Goal: Task Accomplishment & Management: Manage account settings

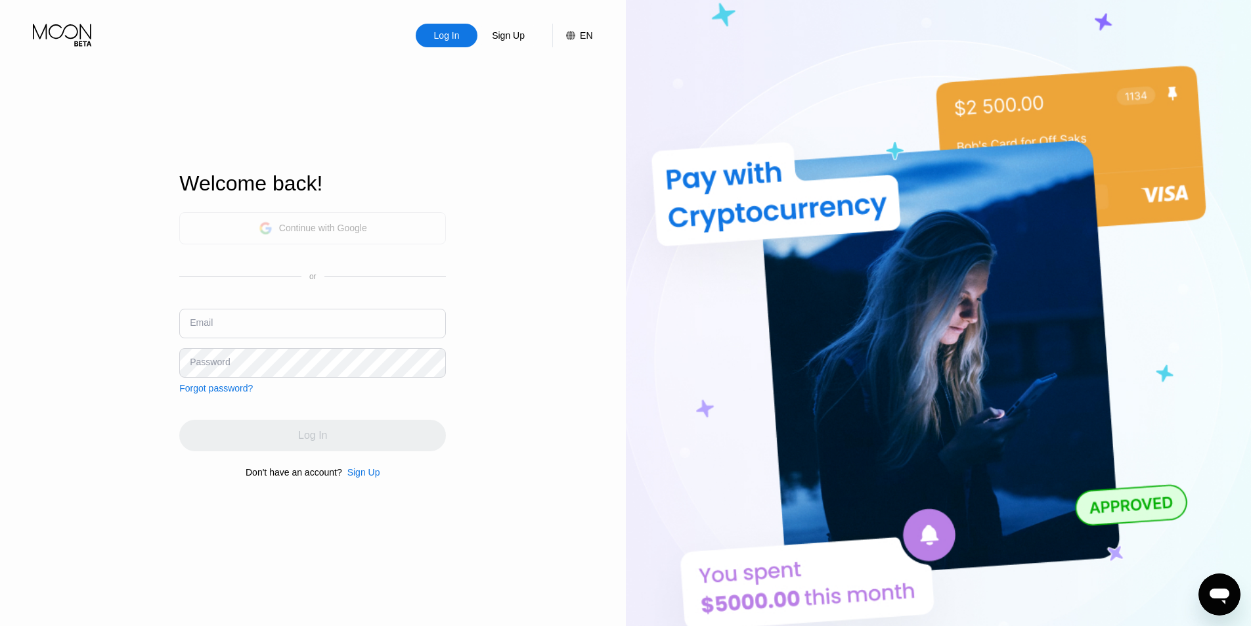
click at [351, 226] on div "Continue with Google" at bounding box center [323, 228] width 88 height 11
click at [267, 319] on input "text" at bounding box center [312, 324] width 267 height 30
paste input "[PERSON_NAME][EMAIL_ADDRESS][DOMAIN_NAME]"
type input "[PERSON_NAME][EMAIL_ADDRESS][DOMAIN_NAME]"
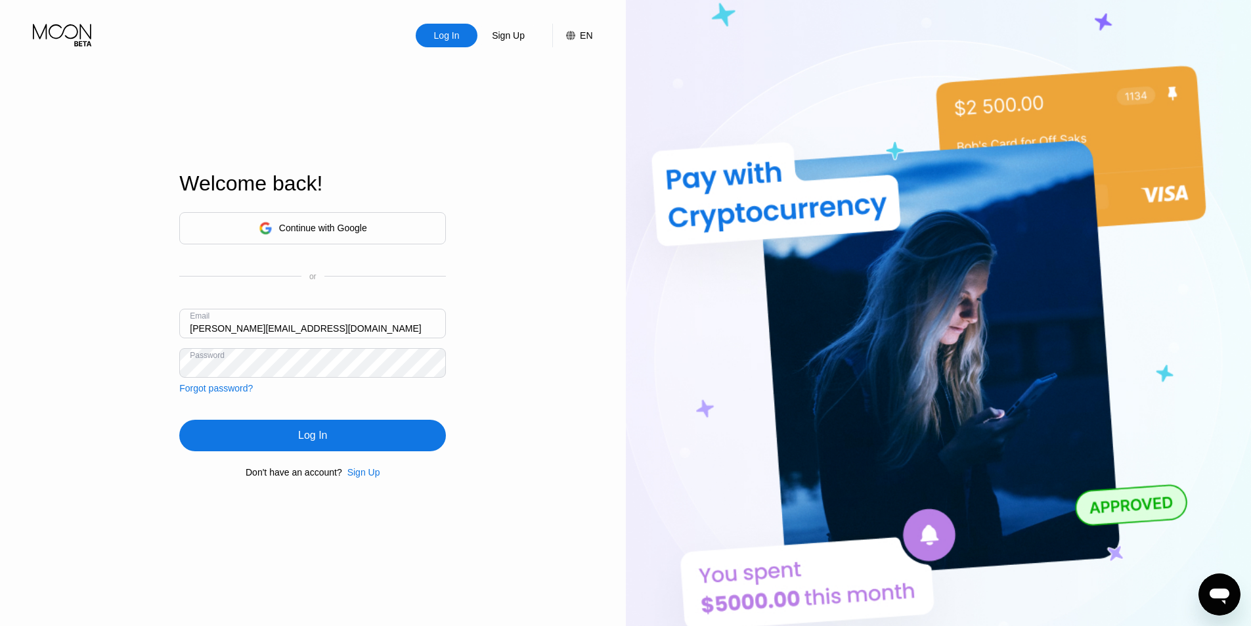
click at [286, 434] on div "Log In" at bounding box center [312, 436] width 267 height 32
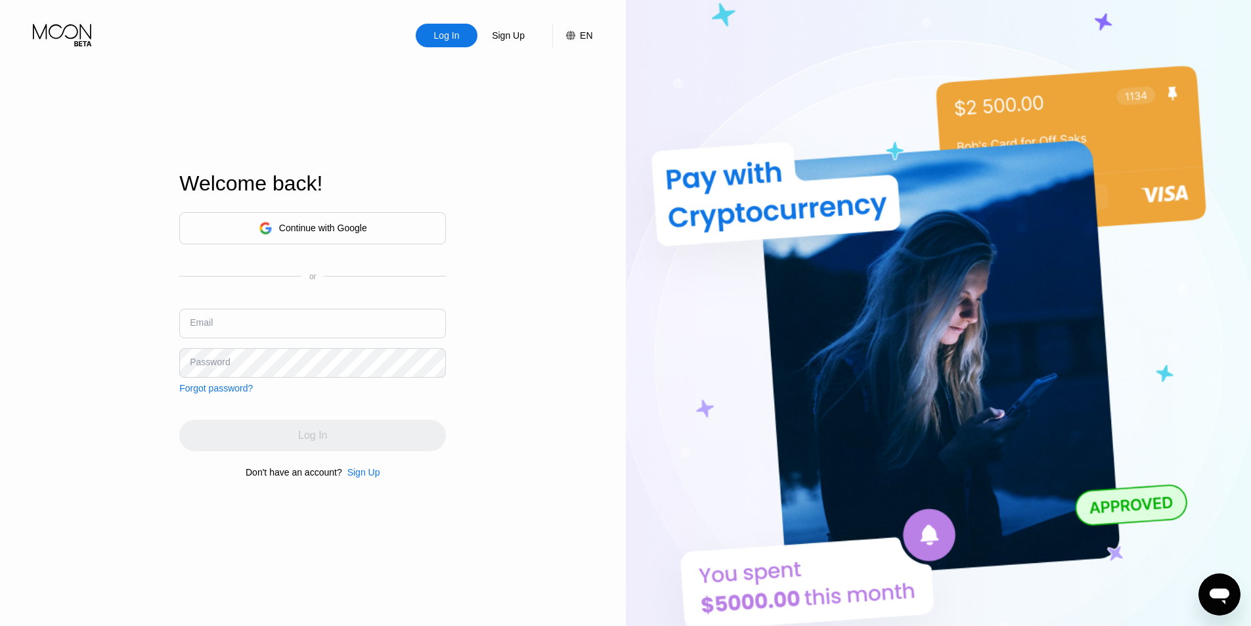
click at [288, 307] on div "Continue with Google or Email Password Forgot password?" at bounding box center [312, 302] width 267 height 181
click at [287, 319] on input "text" at bounding box center [312, 324] width 267 height 30
paste input "!@#QWE123qwe"
type input "!@#QWE123qwe"
paste input "!@#QWE123qwe"
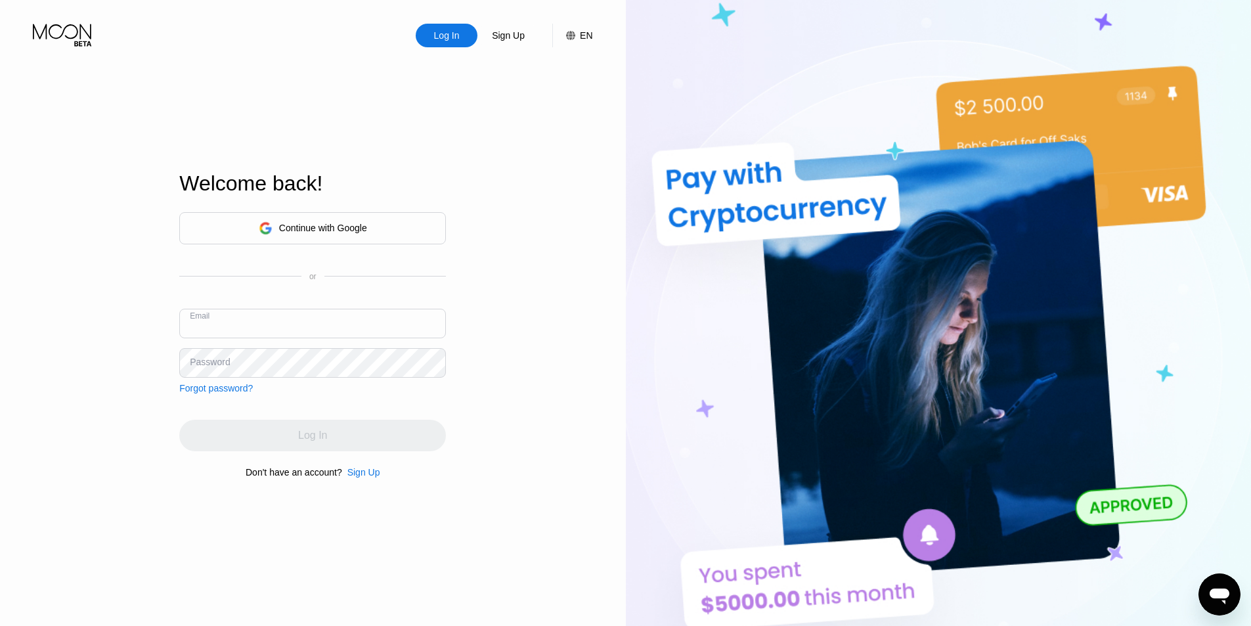
type input "!@#QWE123qwe"
click at [309, 322] on input "text" at bounding box center [312, 324] width 267 height 30
paste input "048252"
click at [571, 321] on div "Log In Sign Up EN Language Select an item Save Welcome back! Continue with Goog…" at bounding box center [313, 344] width 626 height 688
click at [323, 341] on div "Email 048252" at bounding box center [312, 328] width 267 height 39
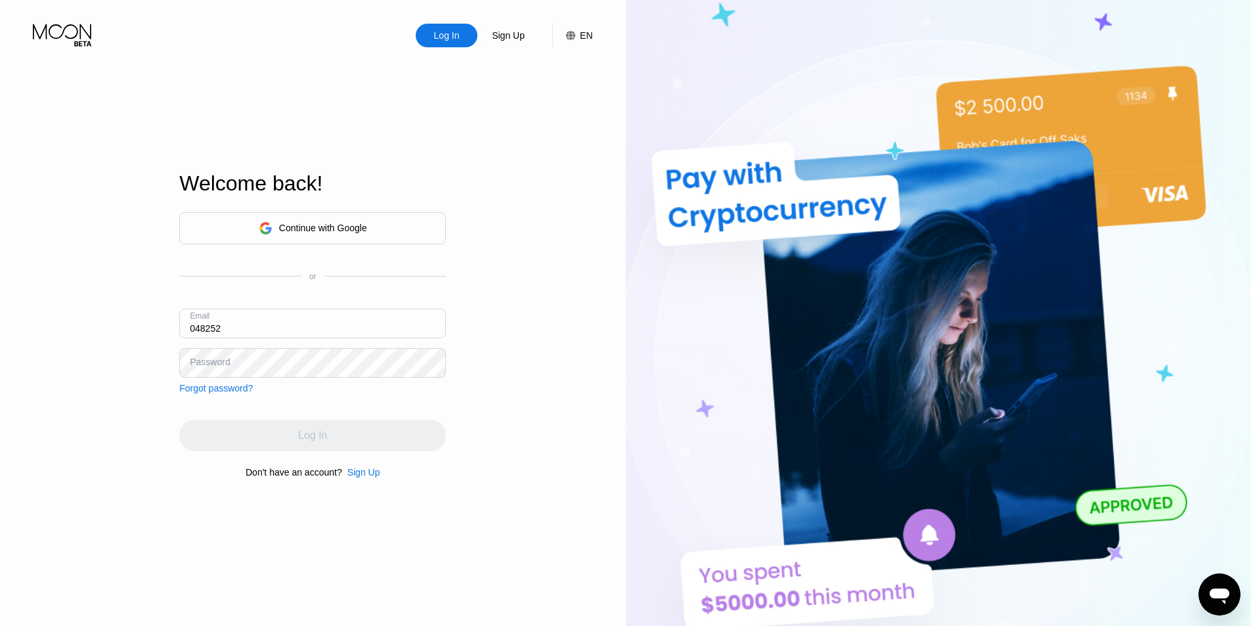
click at [334, 331] on input "048252" at bounding box center [312, 324] width 267 height 30
paste input "[PERSON_NAME][EMAIL_ADDRESS][DOMAIN_NAME]"
type input "[PERSON_NAME][EMAIL_ADDRESS][DOMAIN_NAME]"
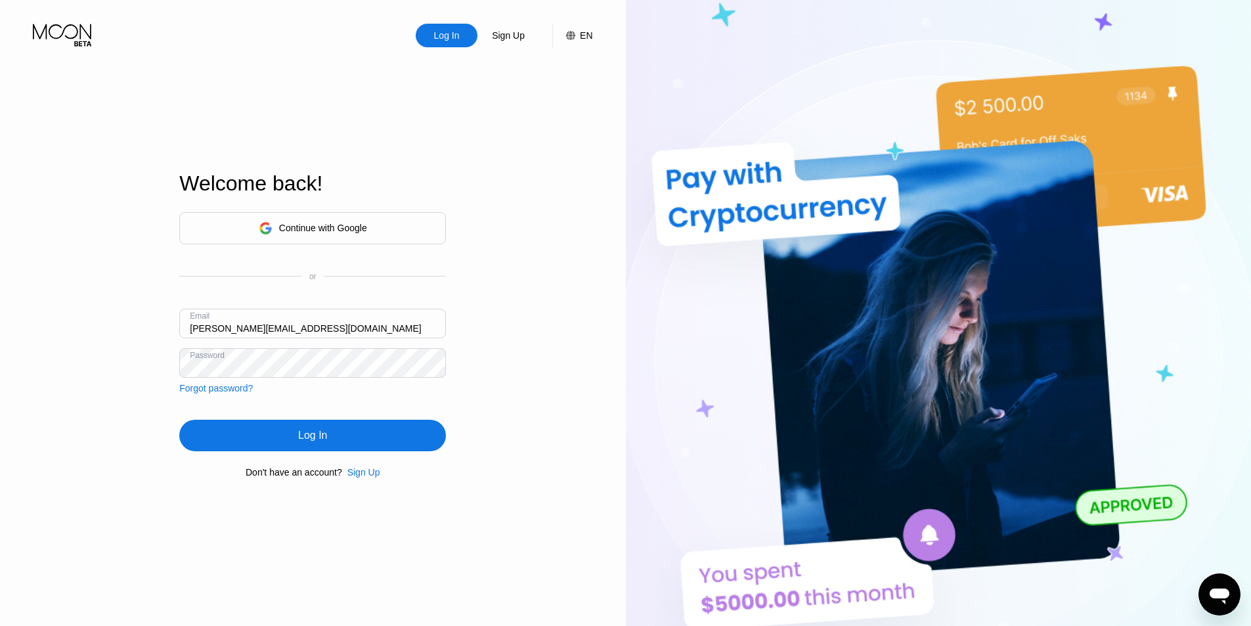
click at [290, 441] on div "Log In" at bounding box center [312, 436] width 267 height 32
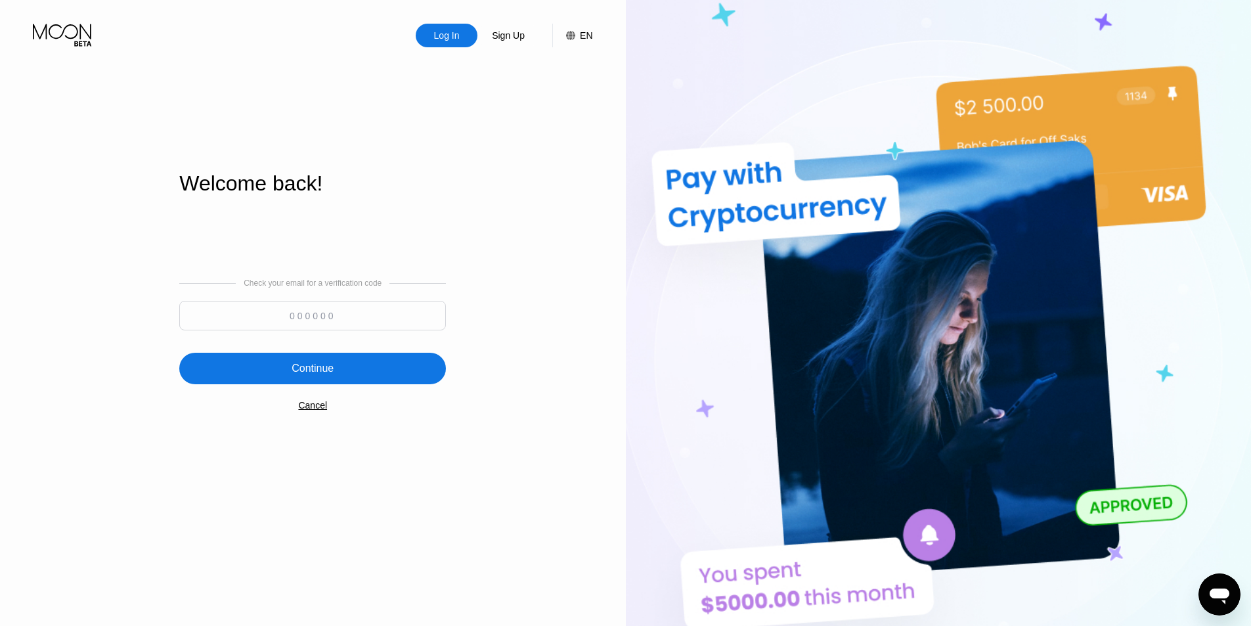
click at [343, 305] on input at bounding box center [312, 316] width 267 height 30
type input "723772"
drag, startPoint x: 435, startPoint y: 385, endPoint x: 418, endPoint y: 378, distance: 18.5
click at [434, 384] on div "Continue" at bounding box center [312, 369] width 267 height 32
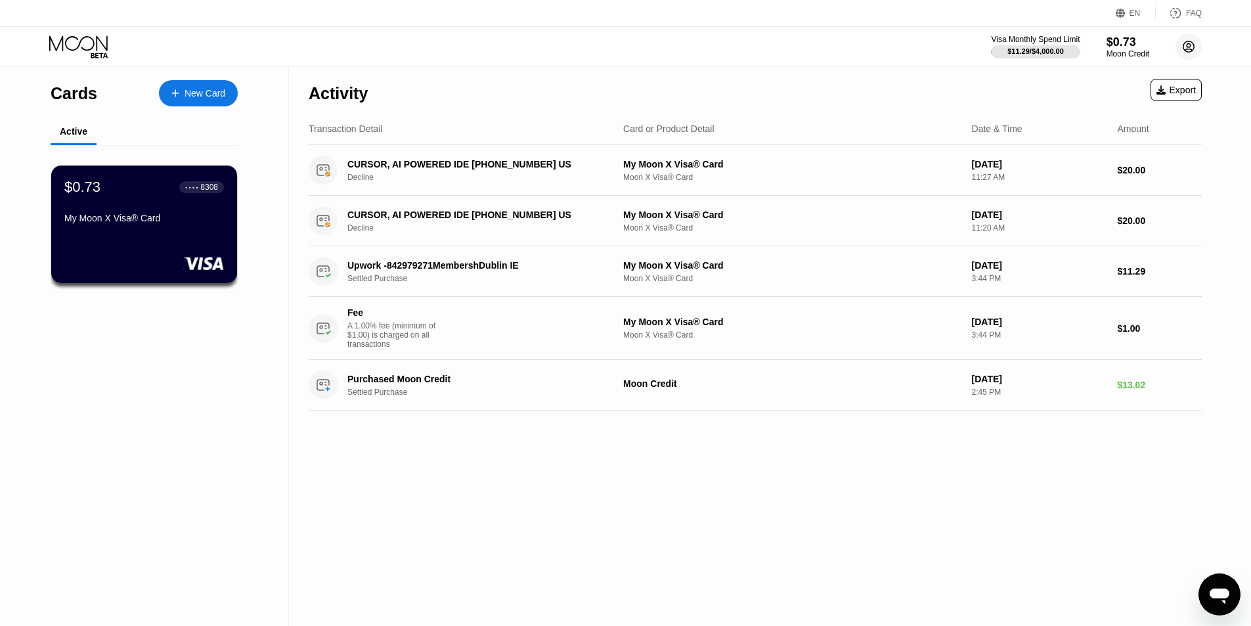
click at [1175, 56] on div "Visa Monthly Spend Limit $11.29 / $4,000.00 $0.73 Moon Credit oleg.star1987@out…" at bounding box center [1096, 46] width 211 height 26
click at [1179, 52] on circle at bounding box center [1189, 46] width 26 height 26
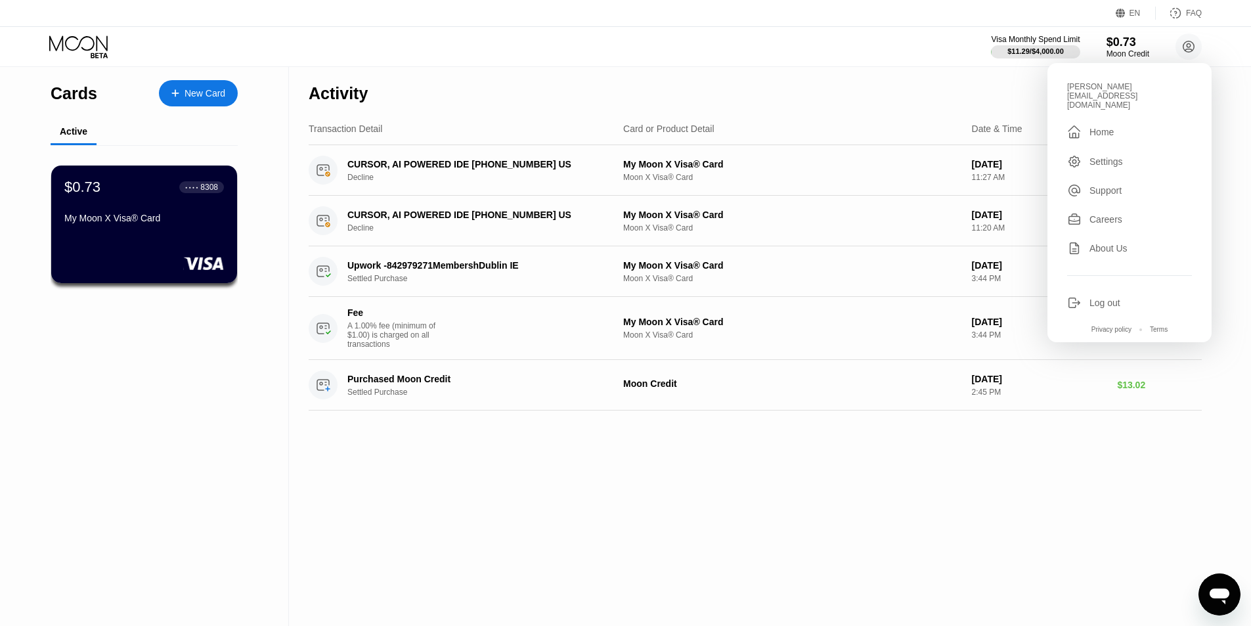
click at [1119, 298] on div "Log out" at bounding box center [1105, 303] width 31 height 11
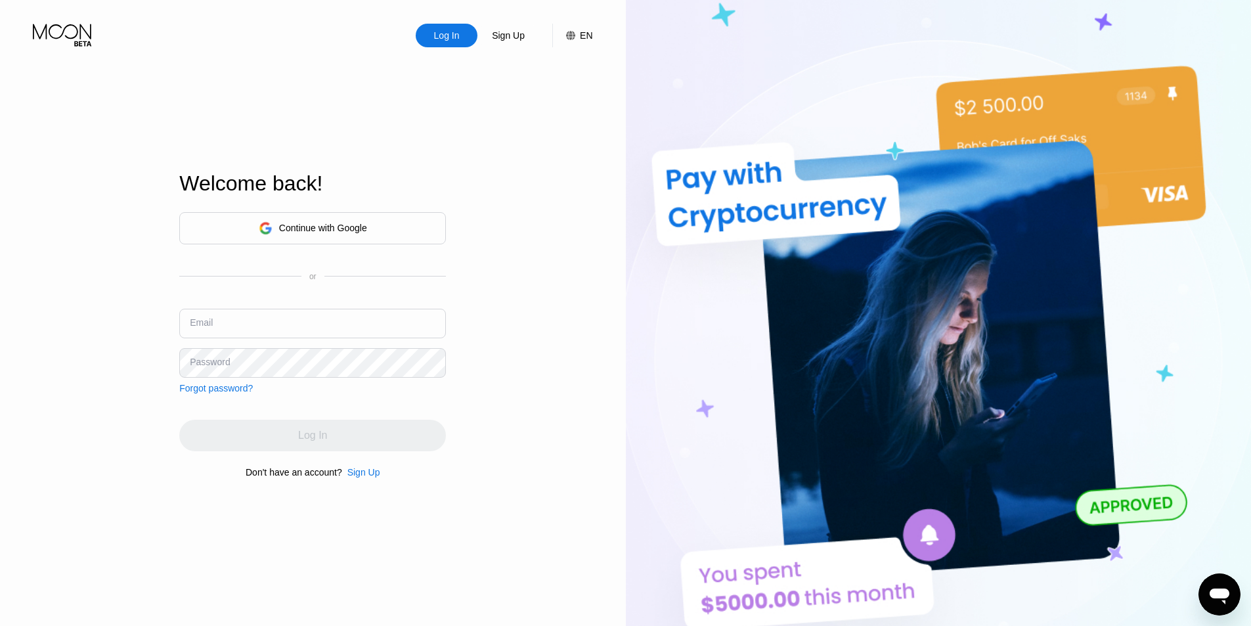
click at [269, 323] on input "text" at bounding box center [312, 324] width 267 height 30
paste input "[EMAIL_ADDRESS][DOMAIN_NAME]"
paste input "!@#QWE123qwe"
click at [368, 330] on input "[EMAIL_ADDRESS][DOMAIN_NAME]!@#QWE123qwe" at bounding box center [312, 324] width 267 height 30
click at [389, 327] on input "[EMAIL_ADDRESS][DOMAIN_NAME]!@#QWE123qwe" at bounding box center [312, 324] width 267 height 30
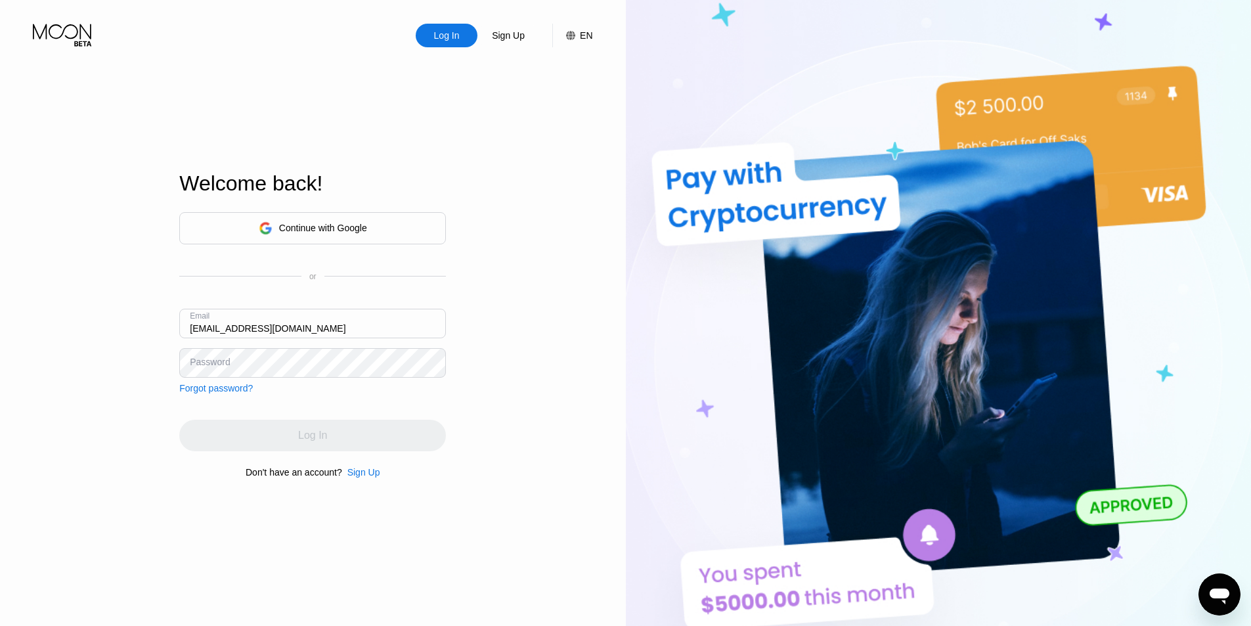
type input "ilies.ouldmenouer@outlook.com"
click at [314, 442] on div "Log In" at bounding box center [312, 435] width 29 height 13
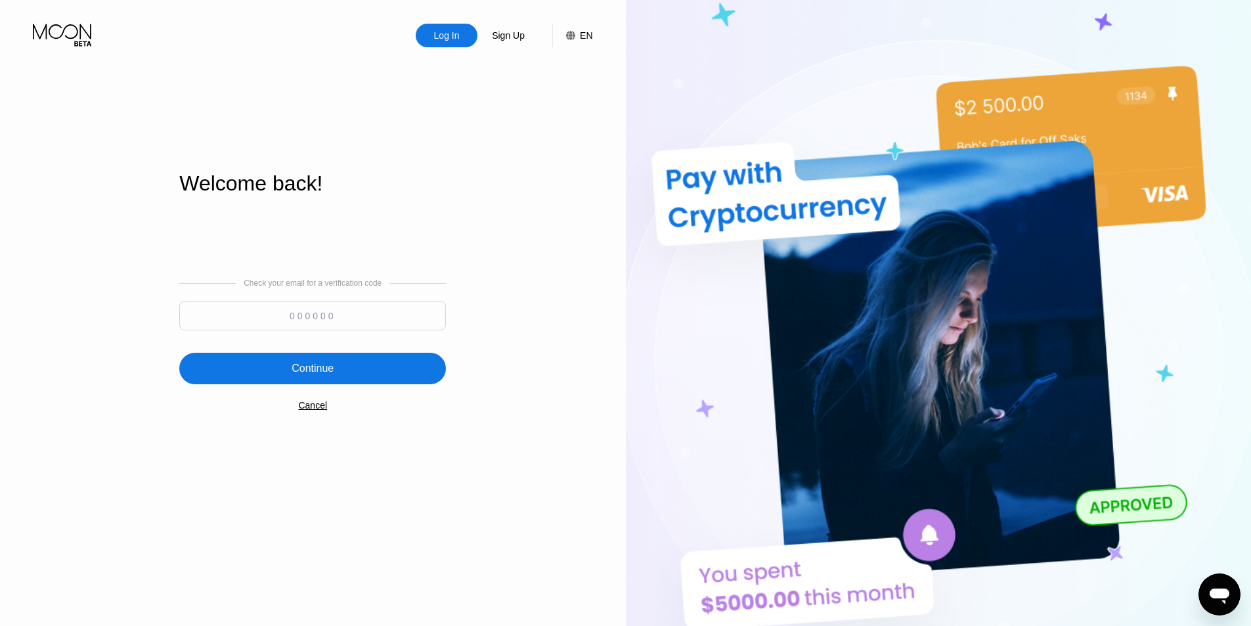
click at [342, 326] on input at bounding box center [312, 316] width 267 height 30
paste input "649878"
type input "649878"
click at [323, 368] on div "Continue" at bounding box center [313, 368] width 42 height 13
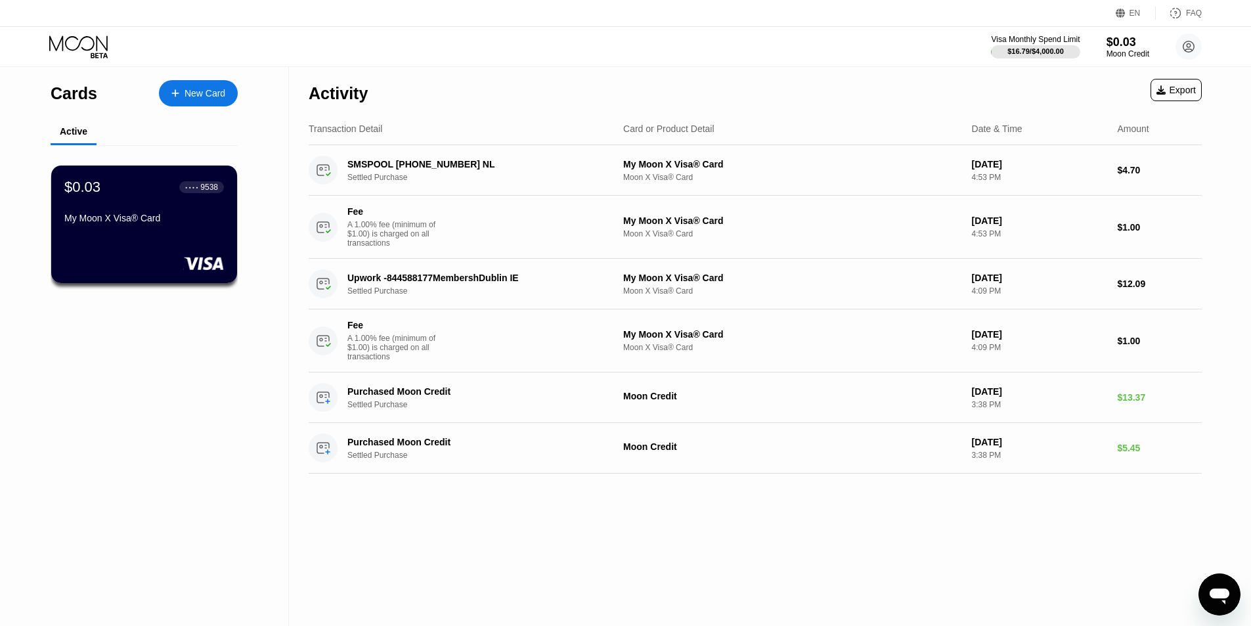
click at [72, 97] on div "Cards" at bounding box center [74, 93] width 47 height 19
click at [90, 49] on icon at bounding box center [78, 42] width 58 height 15
drag, startPoint x: 85, startPoint y: 97, endPoint x: 133, endPoint y: 93, distance: 48.7
click at [85, 96] on div "Cards" at bounding box center [74, 93] width 47 height 19
click at [1134, 55] on div "Moon Credit" at bounding box center [1128, 53] width 44 height 9
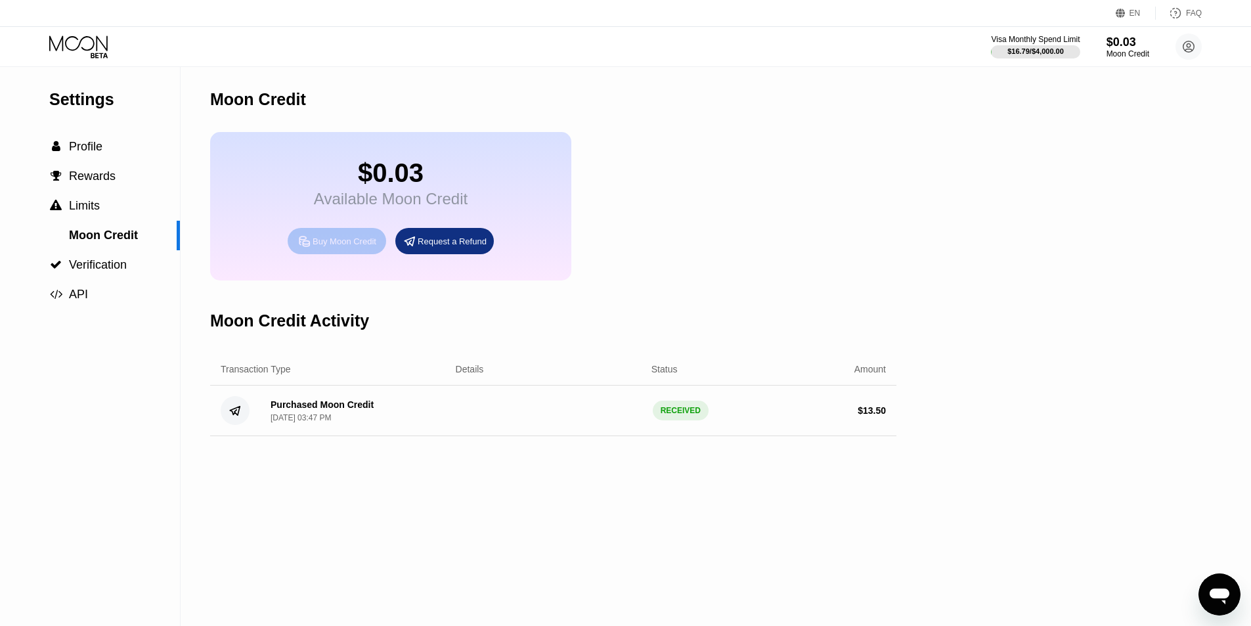
click at [343, 247] on div "Buy Moon Credit" at bounding box center [345, 241] width 64 height 11
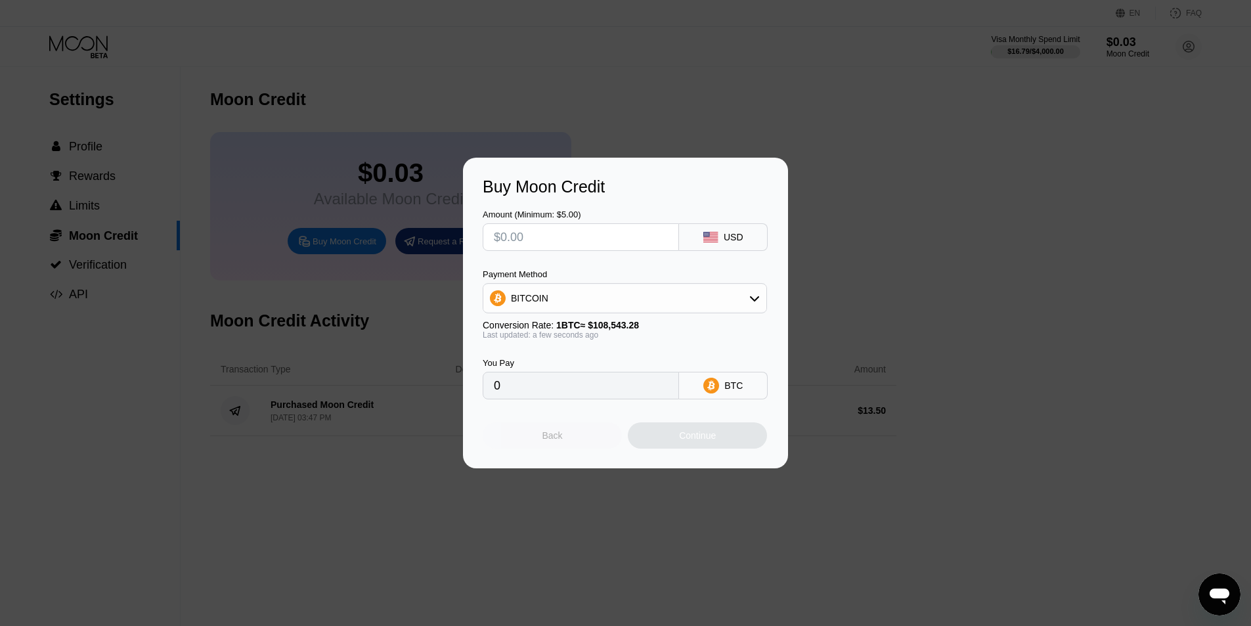
click at [564, 447] on div "Back" at bounding box center [552, 435] width 139 height 26
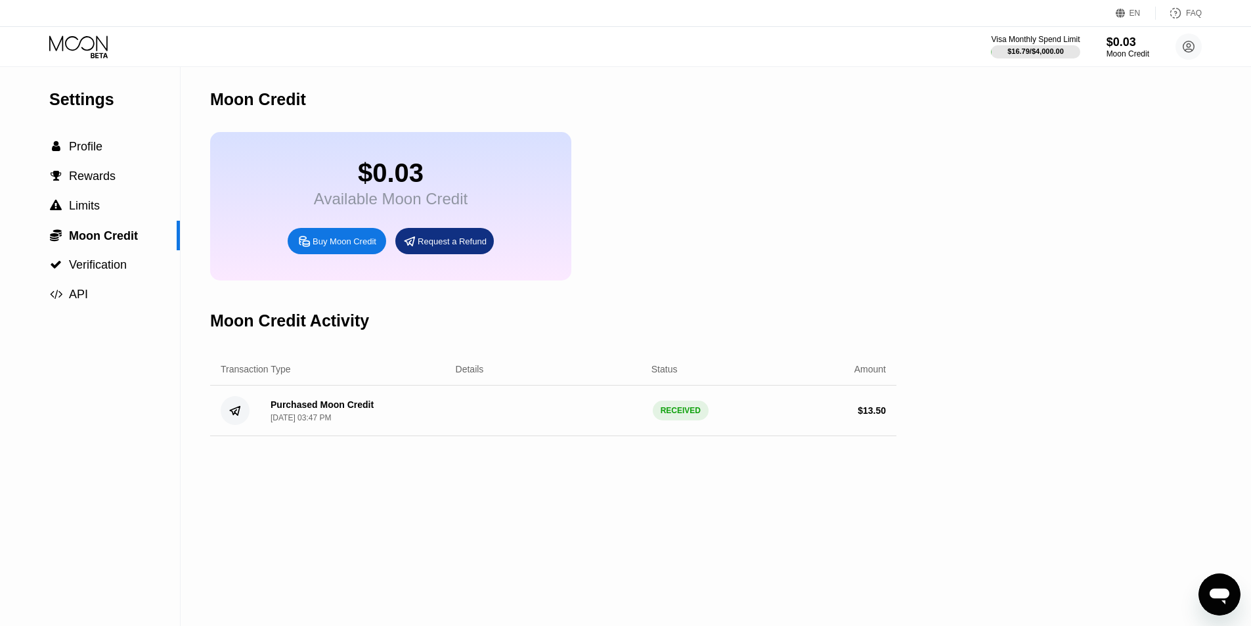
click at [69, 35] on icon at bounding box center [79, 46] width 61 height 23
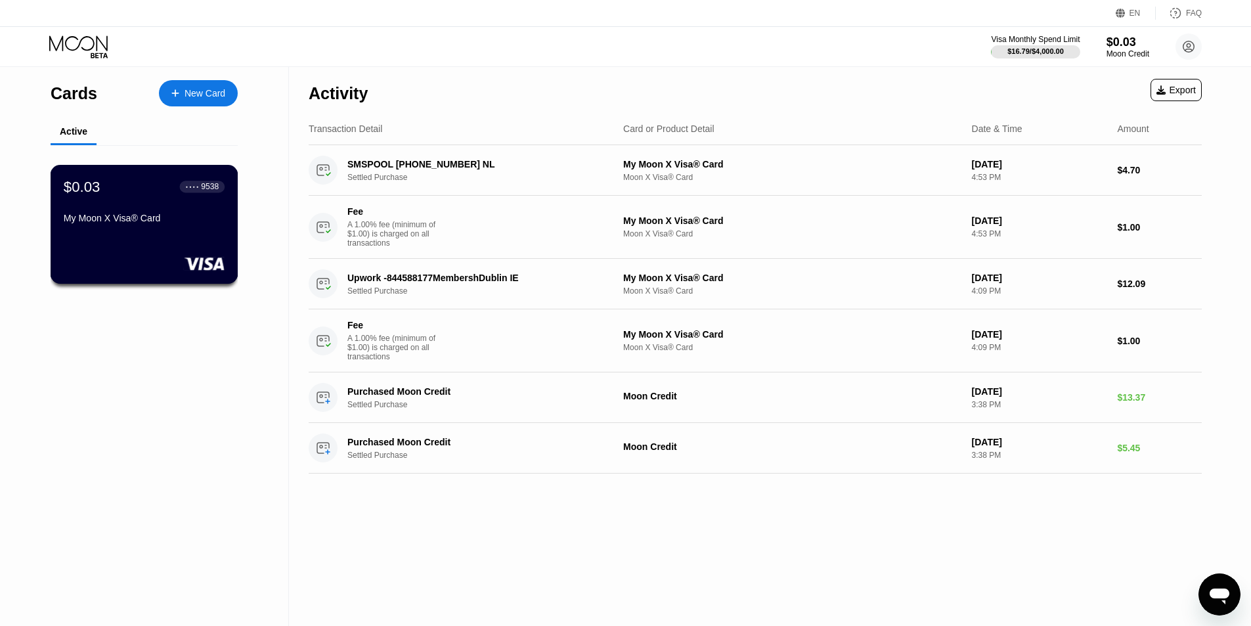
click at [122, 223] on div "My Moon X Visa® Card" at bounding box center [144, 218] width 161 height 11
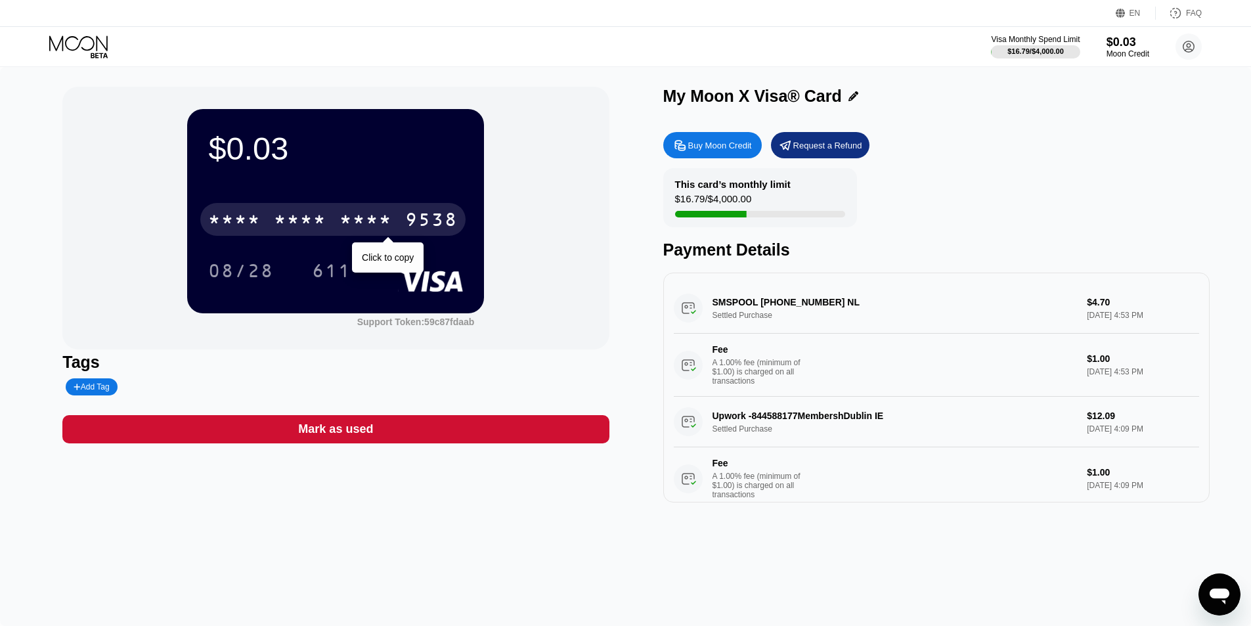
click at [352, 223] on div "* * * *" at bounding box center [366, 221] width 53 height 21
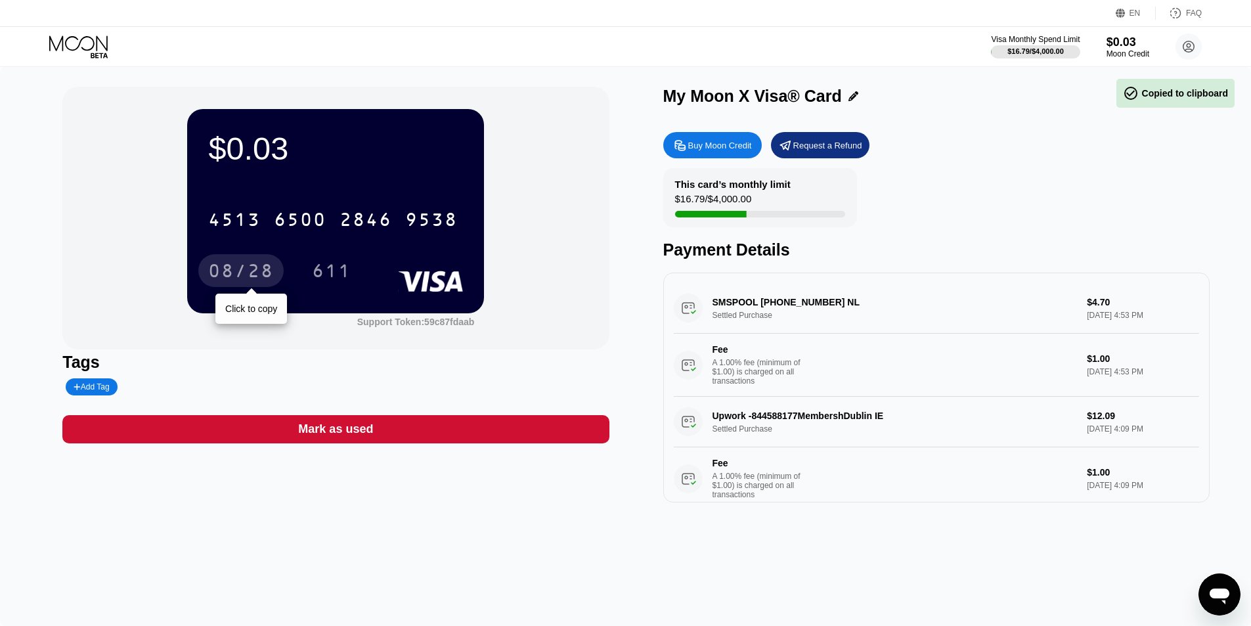
click at [246, 265] on div "08/28" at bounding box center [241, 272] width 66 height 21
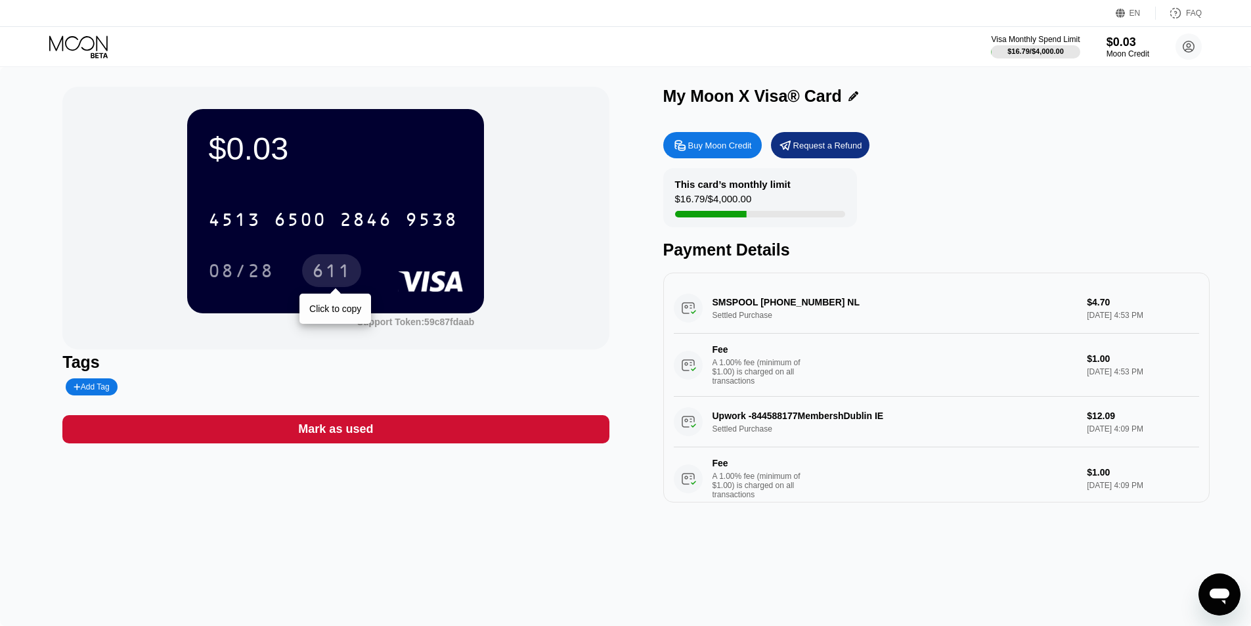
click at [340, 287] on div "611" at bounding box center [331, 270] width 59 height 33
click at [1188, 48] on circle at bounding box center [1189, 46] width 26 height 26
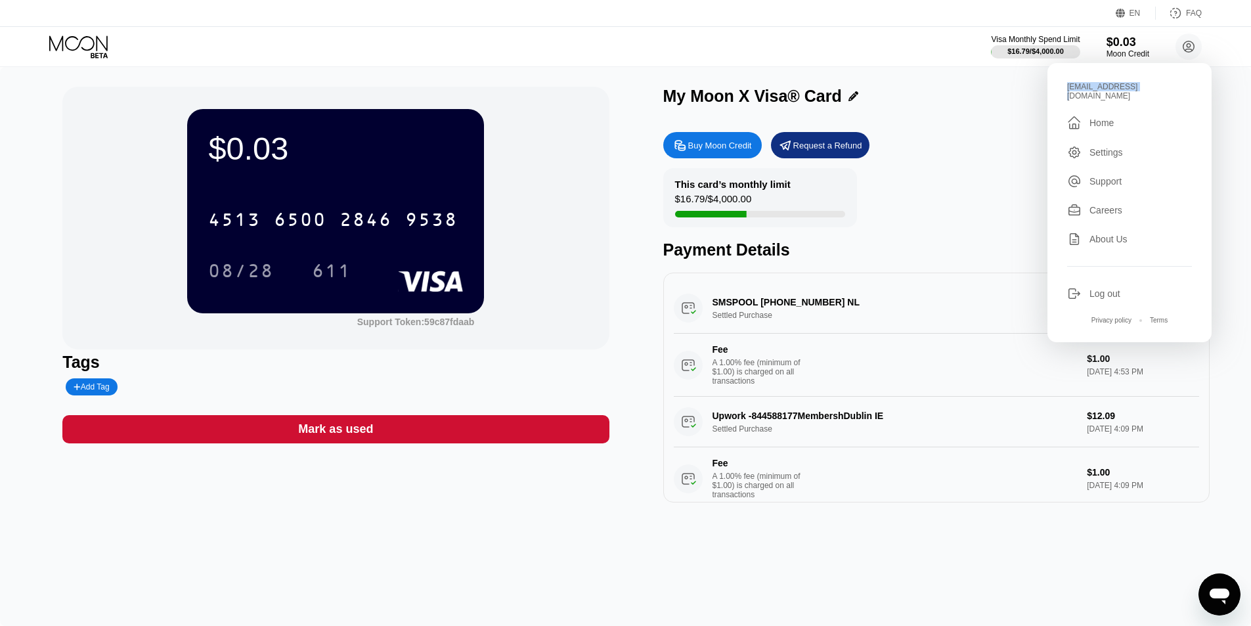
copy div "ilies.ouldmenoue"
drag, startPoint x: 1128, startPoint y: 92, endPoint x: 1052, endPoint y: 80, distance: 76.4
click at [1052, 80] on div "ilies.ouldmenouer@outlook.com  Home Settings Support Careers About Us Log out …" at bounding box center [1129, 202] width 164 height 279
click at [584, 243] on div "$0.03 4513 6500 2846 9538 08/28 611 Support Token: 59c87fdaab" at bounding box center [335, 218] width 546 height 263
